Goal: Navigation & Orientation: Find specific page/section

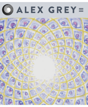
scroll to position [157, 0]
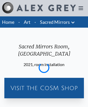
click at [44, 81] on div "Visit the CoSM Shop" at bounding box center [43, 88] width 75 height 16
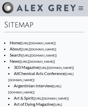
scroll to position [2578, 0]
